Goal: Find specific page/section: Find specific page/section

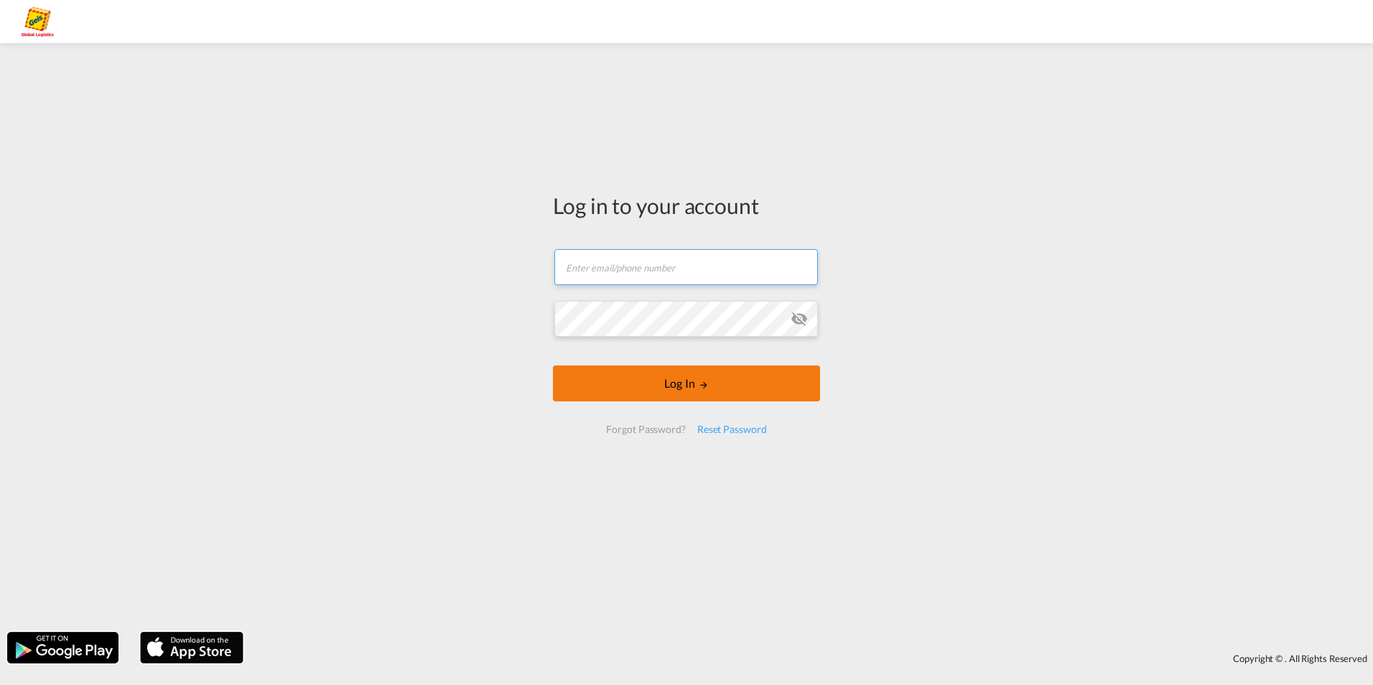
type input "[EMAIL_ADDRESS][PERSON_NAME][DOMAIN_NAME]"
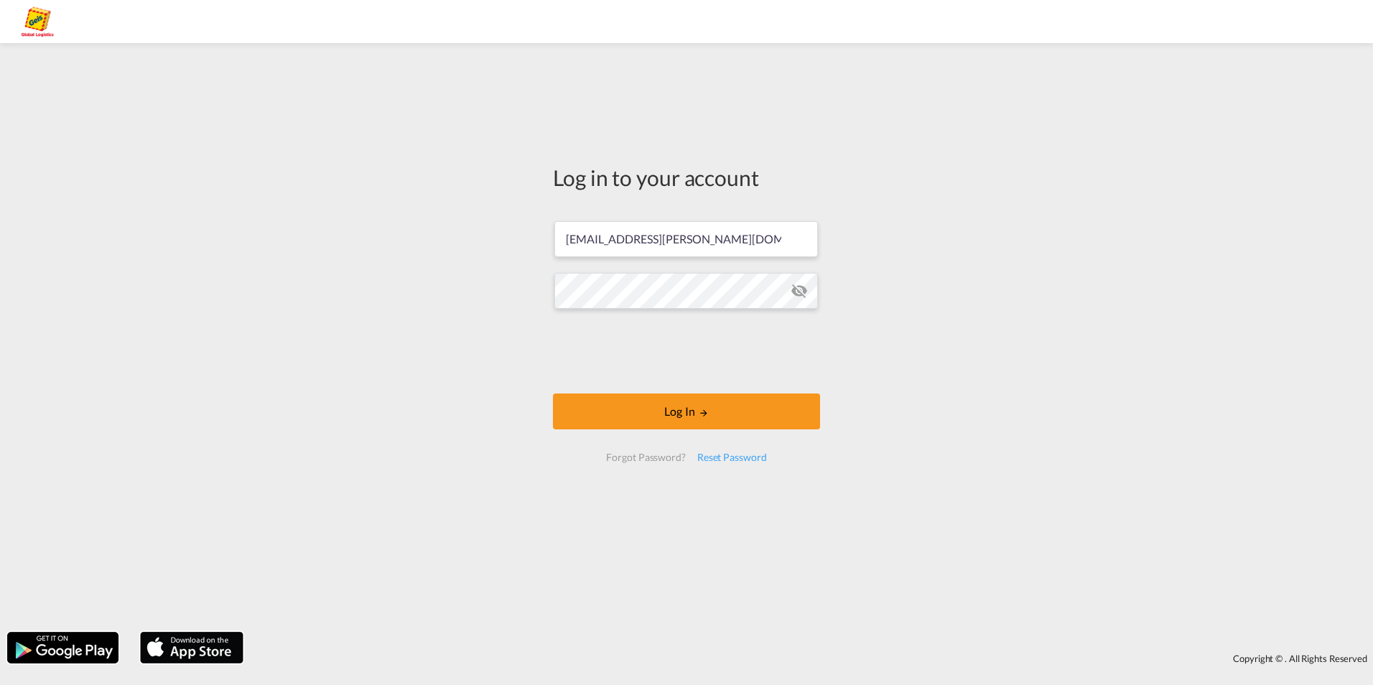
click at [684, 392] on form "[EMAIL_ADDRESS][PERSON_NAME][DOMAIN_NAME] Log In Forgot Password? Reset Password" at bounding box center [686, 341] width 267 height 269
click at [682, 407] on button "Log In" at bounding box center [686, 412] width 267 height 36
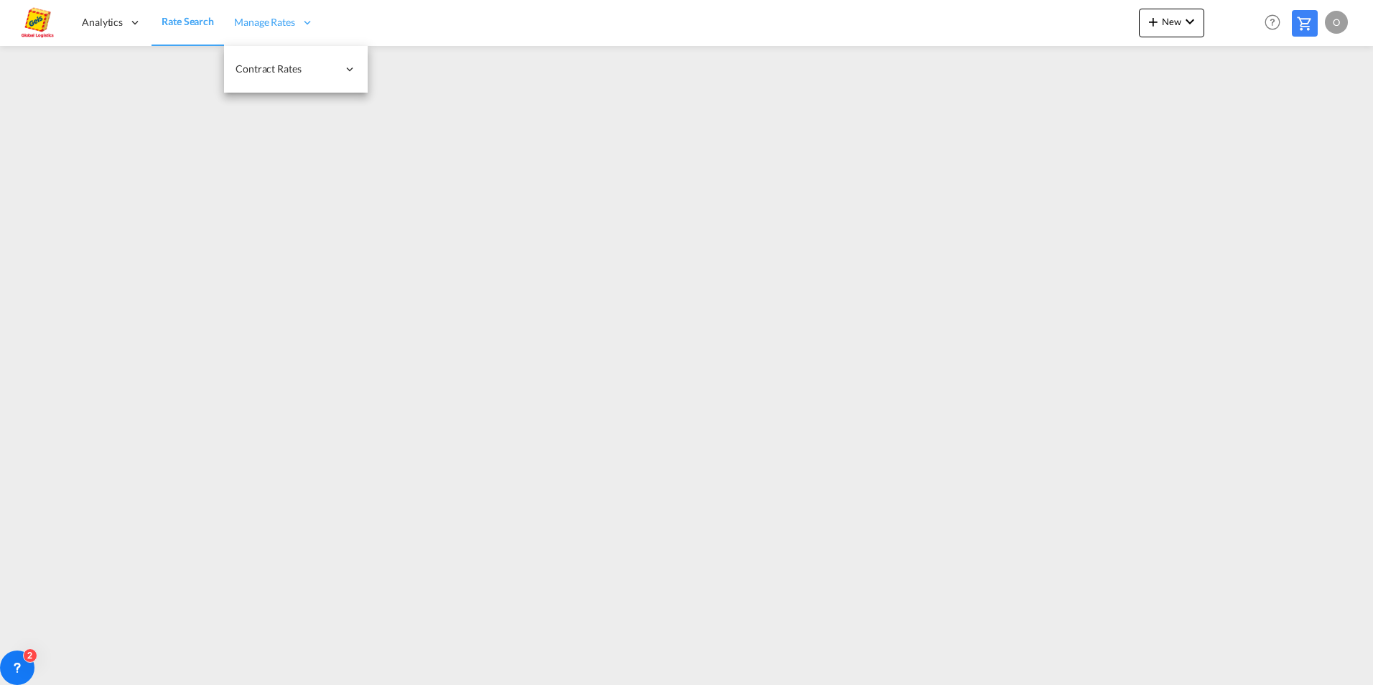
click at [258, 19] on span "Manage Rates" at bounding box center [264, 22] width 61 height 14
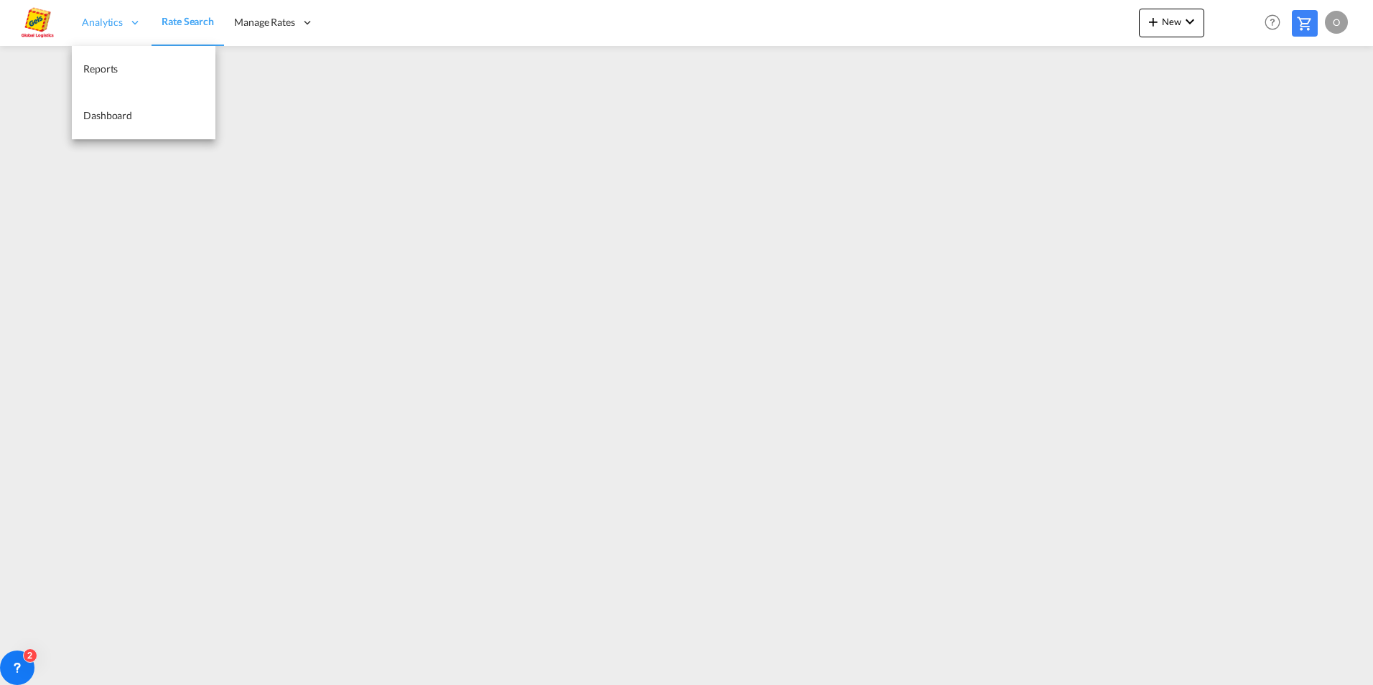
click at [85, 22] on span "Analytics" at bounding box center [102, 22] width 41 height 14
click at [96, 70] on span "Reports" at bounding box center [100, 68] width 34 height 12
